Goal: Task Accomplishment & Management: Use online tool/utility

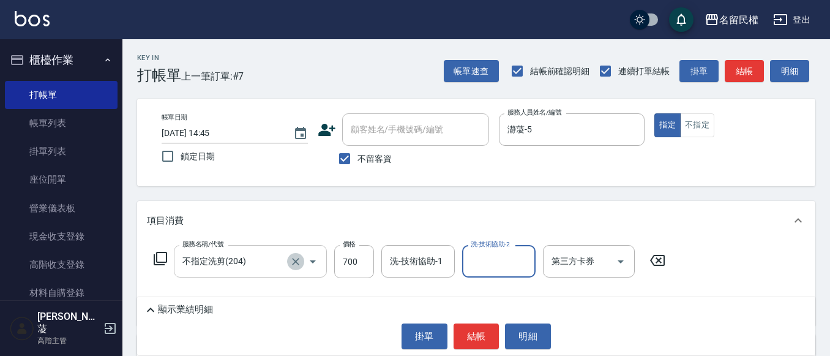
click at [299, 260] on icon "Clear" at bounding box center [296, 261] width 12 height 12
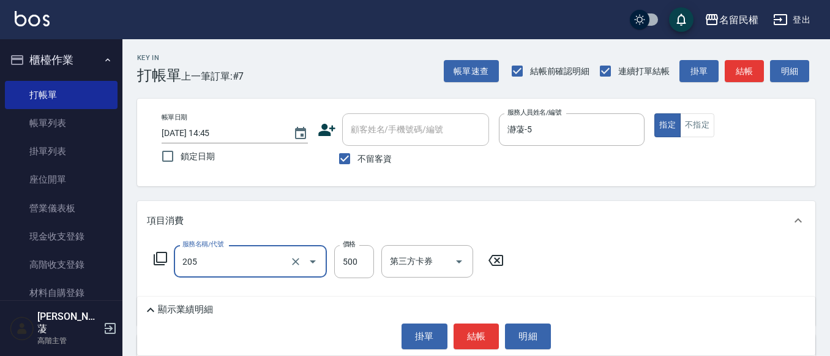
type input "指定洗剪(205)"
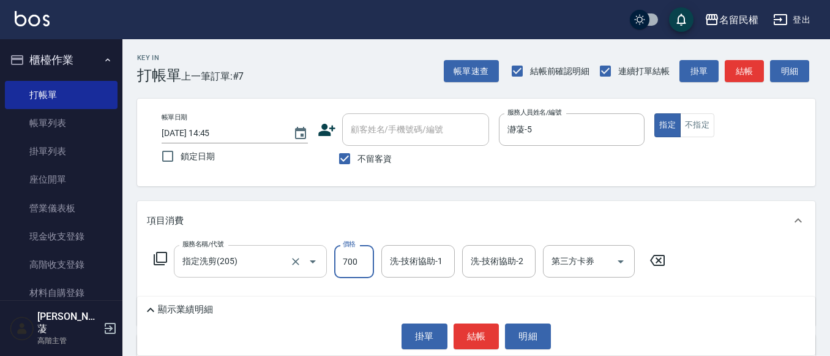
type input "700"
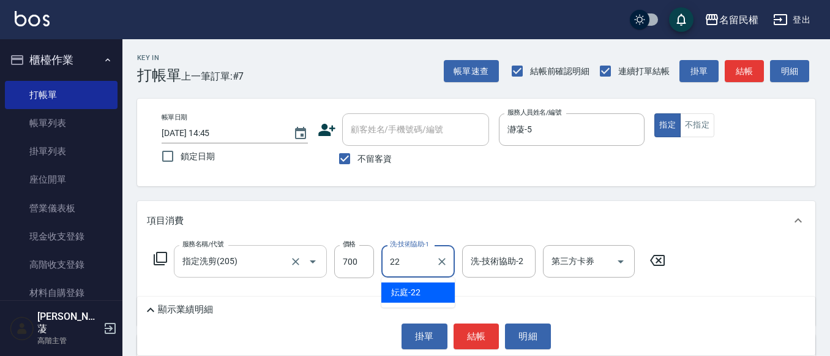
type input "妘庭-22"
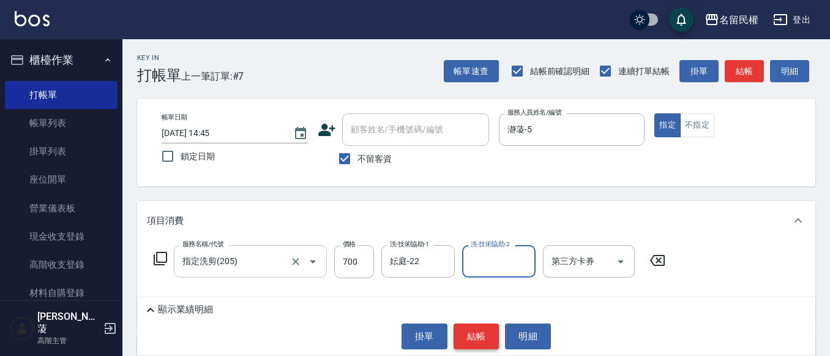
click at [488, 343] on button "結帳" at bounding box center [477, 336] width 46 height 26
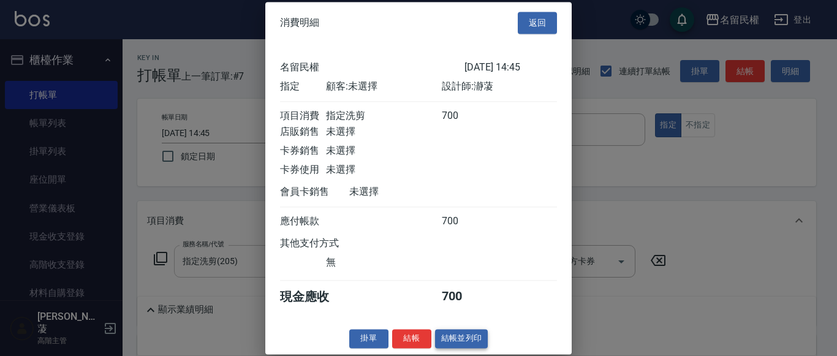
scroll to position [16, 0]
click at [407, 348] on button "結帳" at bounding box center [411, 338] width 39 height 19
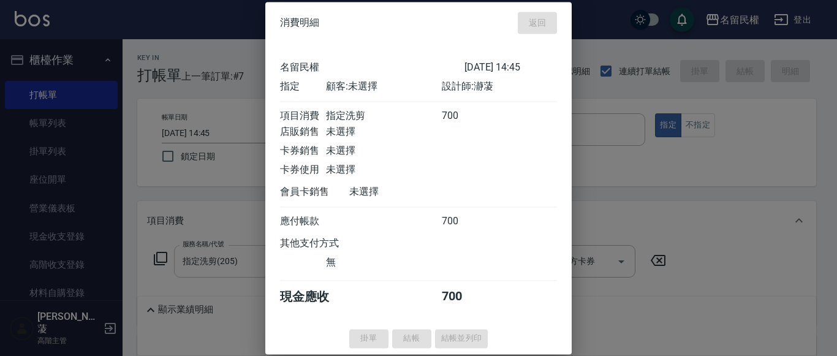
type input "[DATE] 15:22"
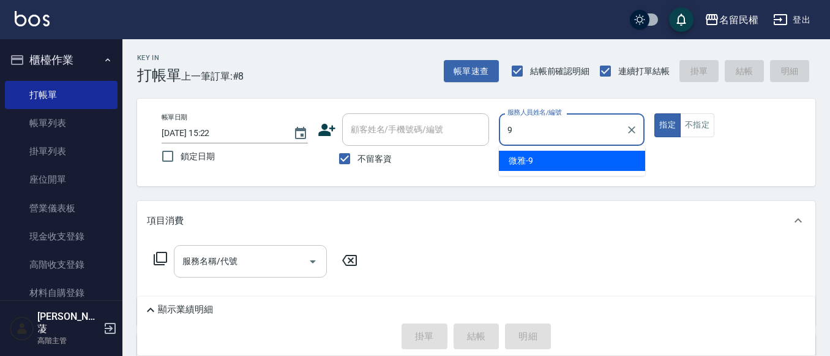
type input "微雅-9"
type button "true"
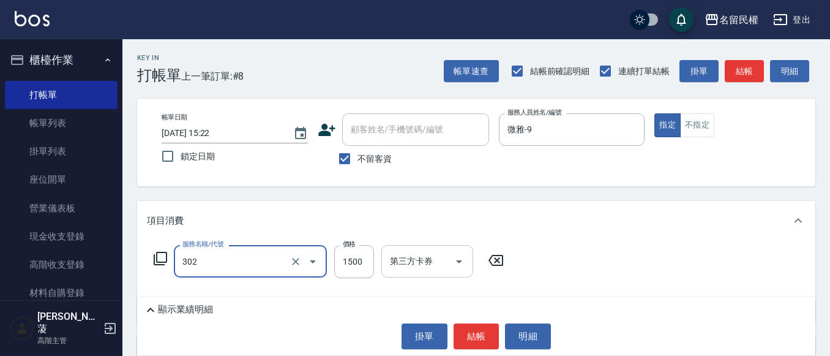
type input "燙髮(302)"
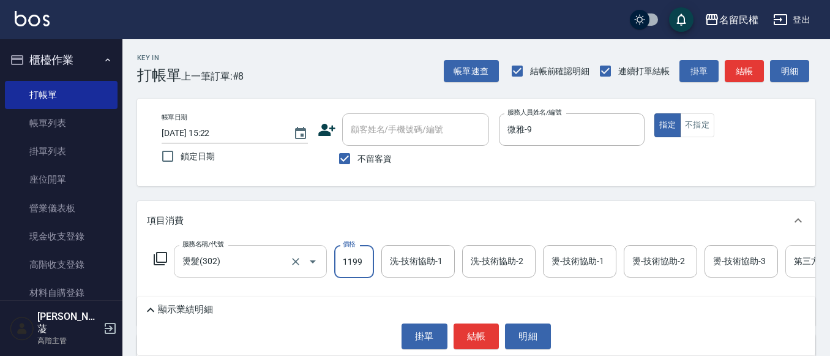
type input "1199"
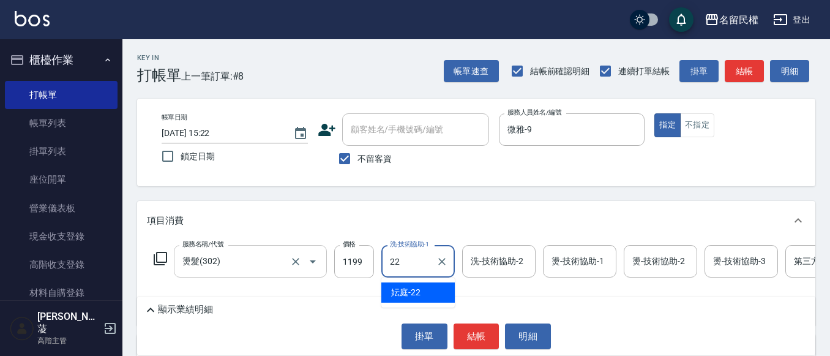
type input "妘庭-22"
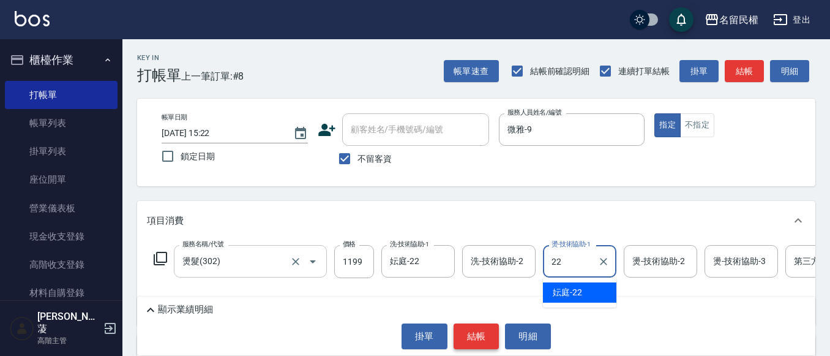
type input "妘庭-22"
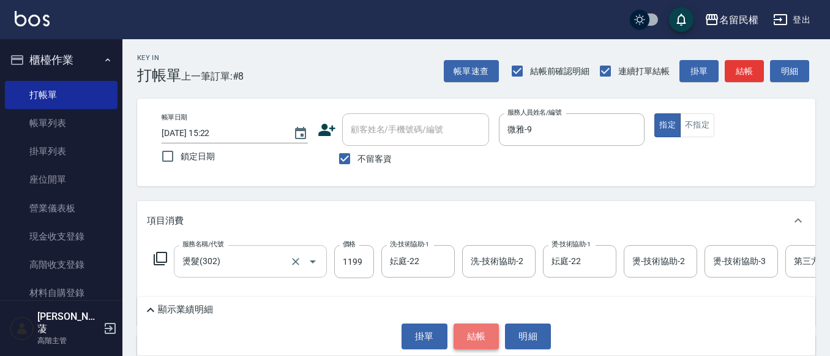
click at [495, 347] on button "結帳" at bounding box center [477, 336] width 46 height 26
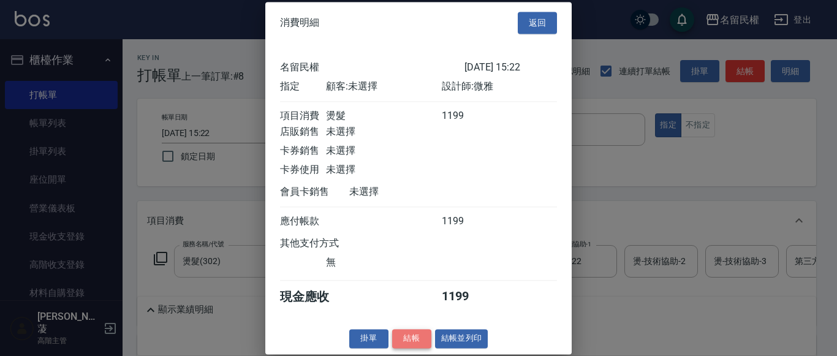
click at [420, 340] on button "結帳" at bounding box center [411, 338] width 39 height 19
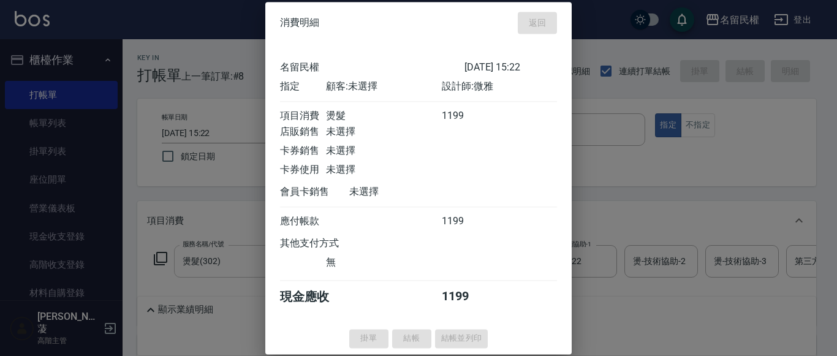
type input "[DATE] 15:26"
